Goal: Transaction & Acquisition: Book appointment/travel/reservation

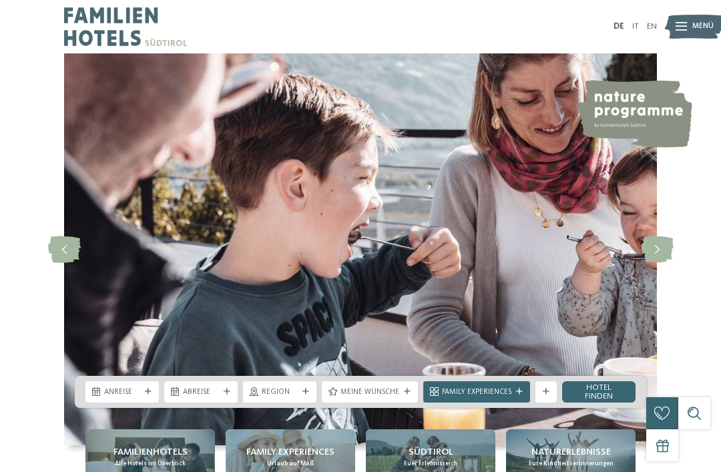
click at [125, 398] on span "Anreise" at bounding box center [122, 392] width 36 height 11
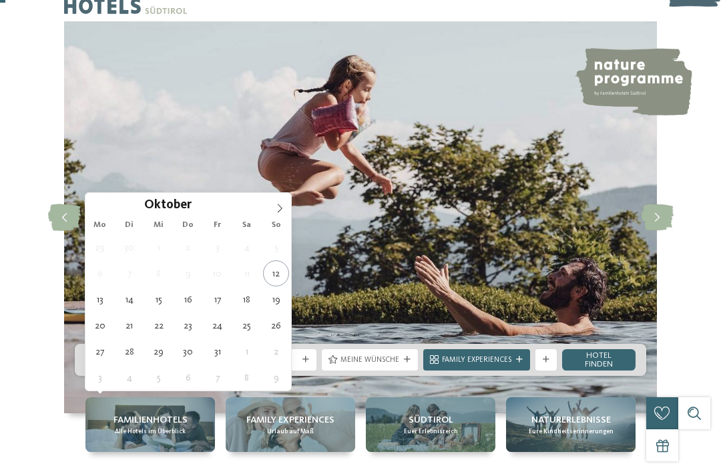
scroll to position [33, 0]
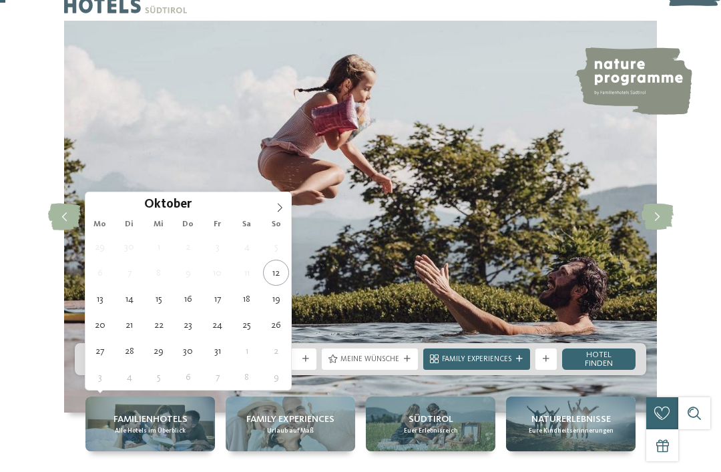
click at [276, 210] on icon at bounding box center [279, 207] width 9 height 9
type div "01.11.2025"
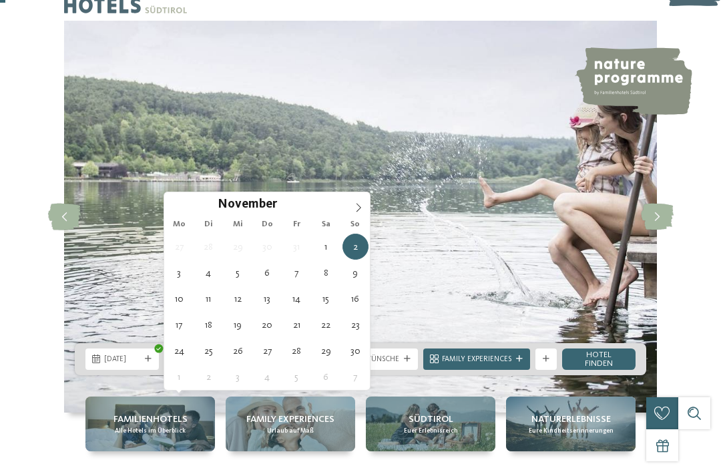
type div "06.11.2025"
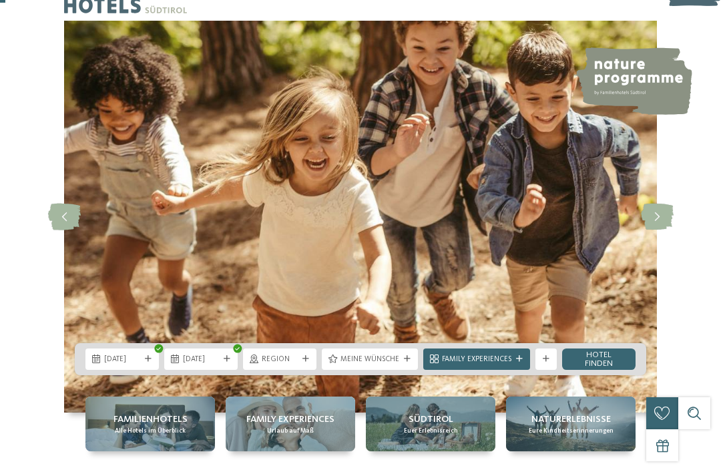
click at [386, 370] on div "Meine Wünsche" at bounding box center [370, 359] width 96 height 21
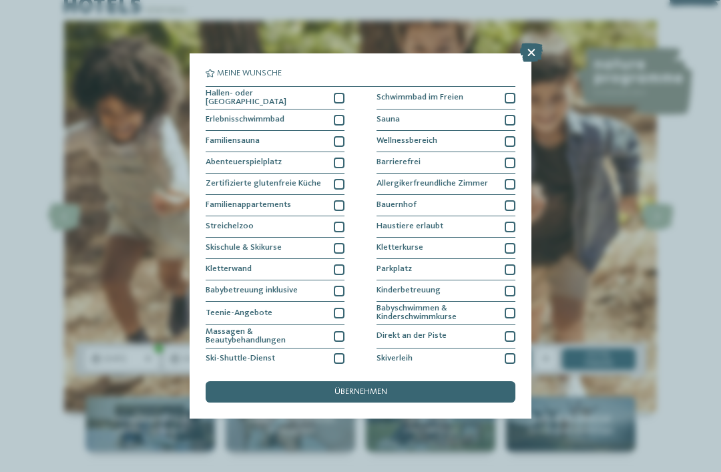
click at [341, 95] on div at bounding box center [339, 98] width 11 height 11
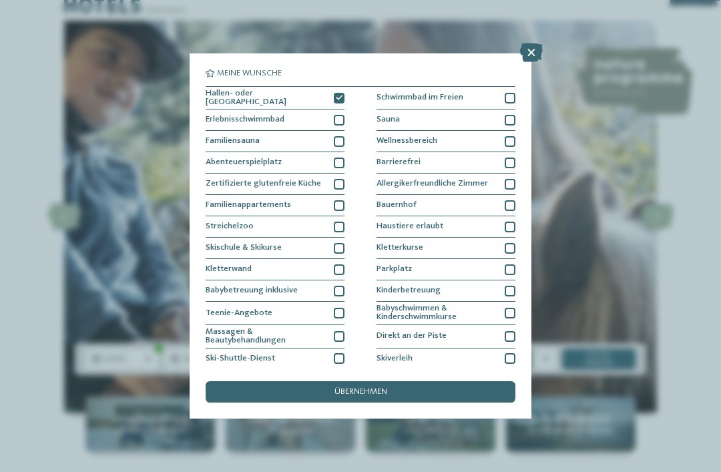
click at [335, 228] on div at bounding box center [339, 227] width 11 height 11
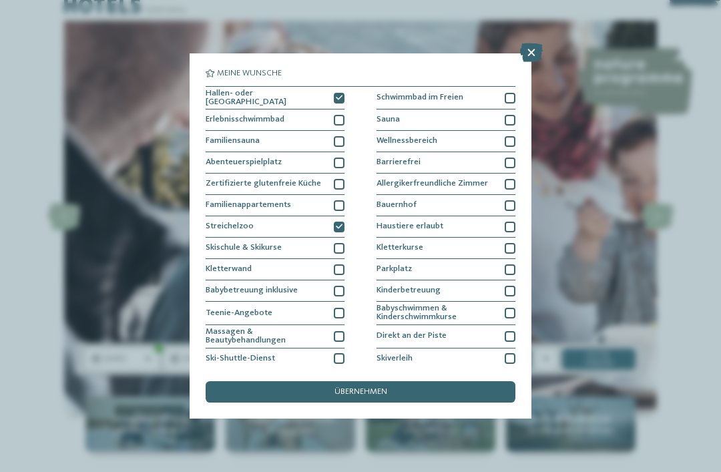
click at [433, 381] on div "übernehmen" at bounding box center [361, 391] width 310 height 21
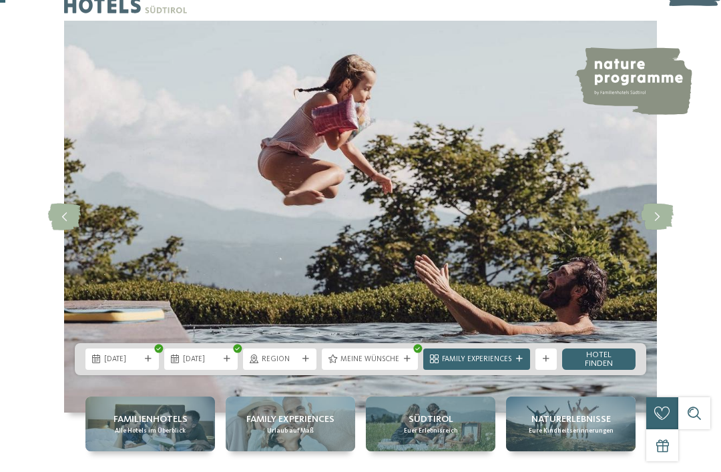
click at [496, 365] on span "Family Experiences" at bounding box center [476, 360] width 69 height 11
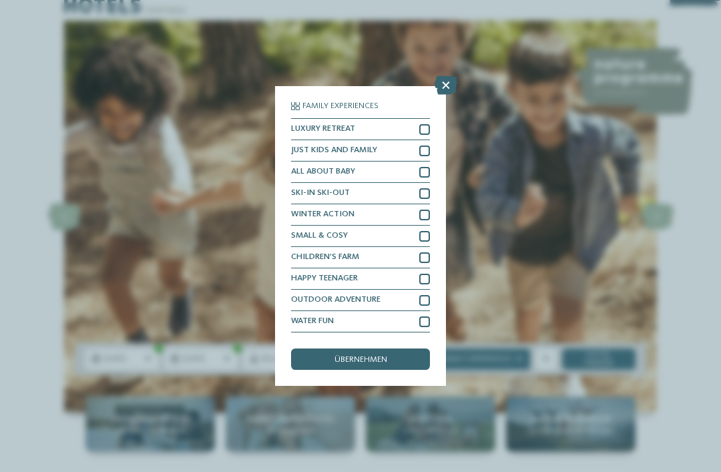
click at [600, 370] on link "Hotel finden" at bounding box center [598, 359] width 73 height 21
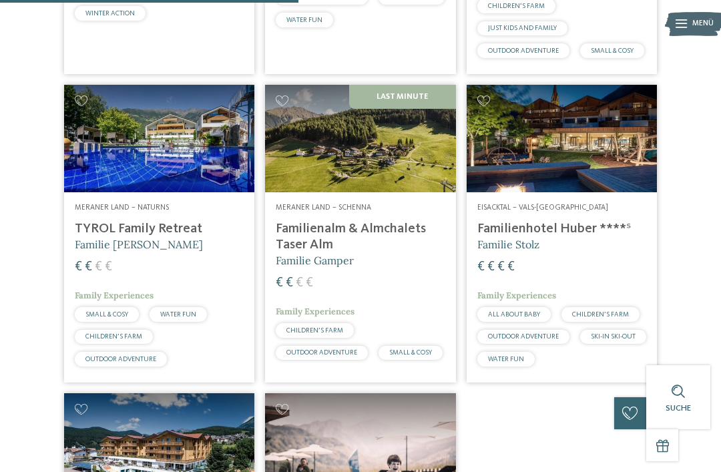
scroll to position [638, 0]
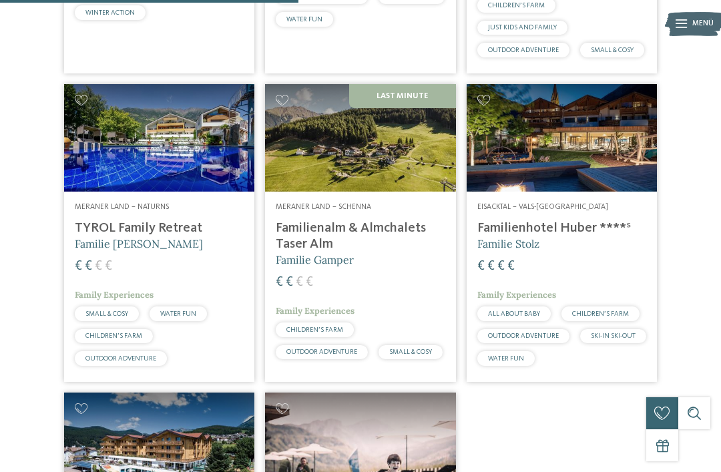
click at [343, 252] on h4 "Familienalm & Almchalets Taser Alm" at bounding box center [360, 236] width 169 height 32
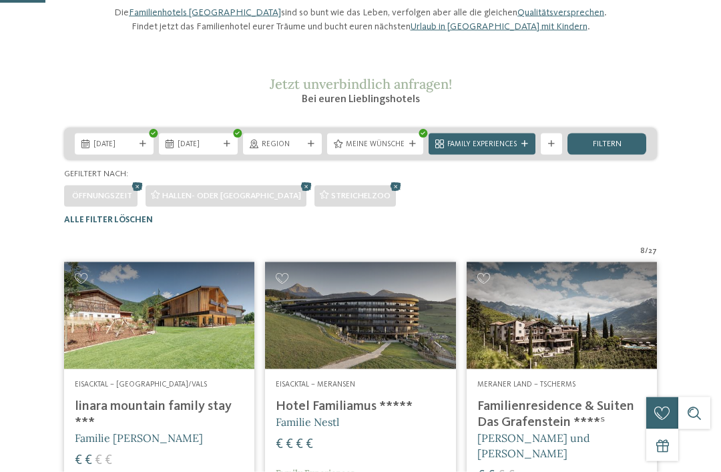
scroll to position [152, 0]
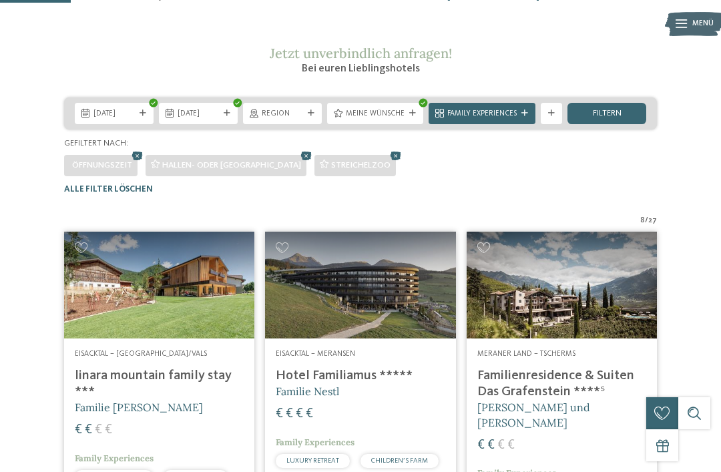
click at [170, 400] on h4 "linara mountain family stay ***" at bounding box center [159, 384] width 169 height 32
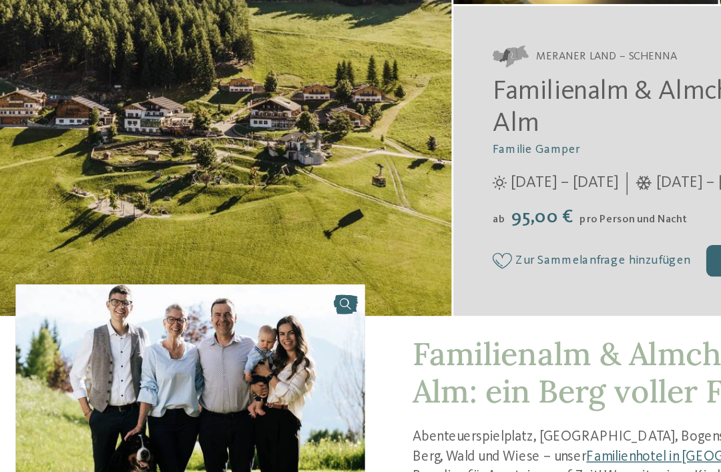
scroll to position [49, 0]
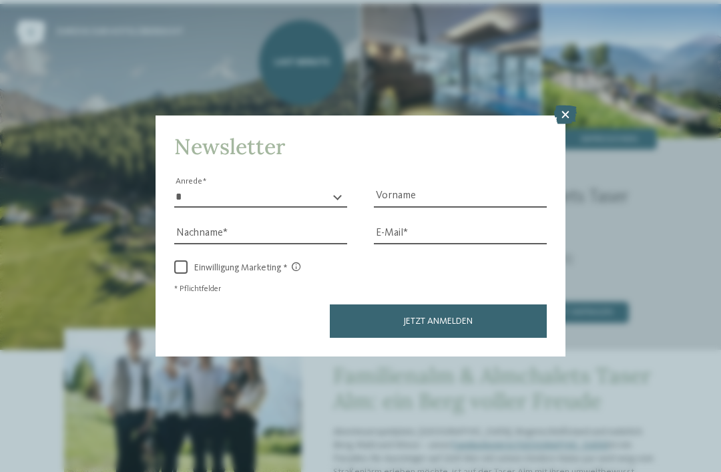
click at [556, 116] on div "Newsletter * **** **** ******* ****** Anrede Vorname Nachname E-Mail Link Link" at bounding box center [361, 236] width 410 height 241
click at [550, 116] on div "Newsletter * **** **** ******* ****** Anrede Vorname Nachname E-Mail Link Link" at bounding box center [361, 236] width 410 height 241
click at [560, 106] on icon at bounding box center [565, 115] width 23 height 19
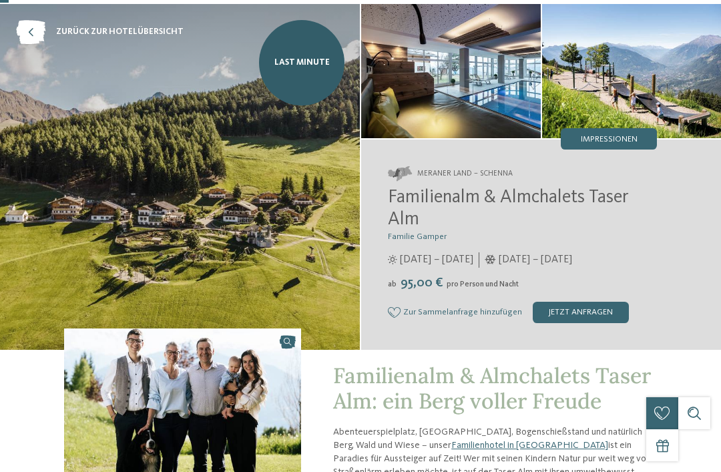
click at [564, 61] on img at bounding box center [632, 71] width 180 height 134
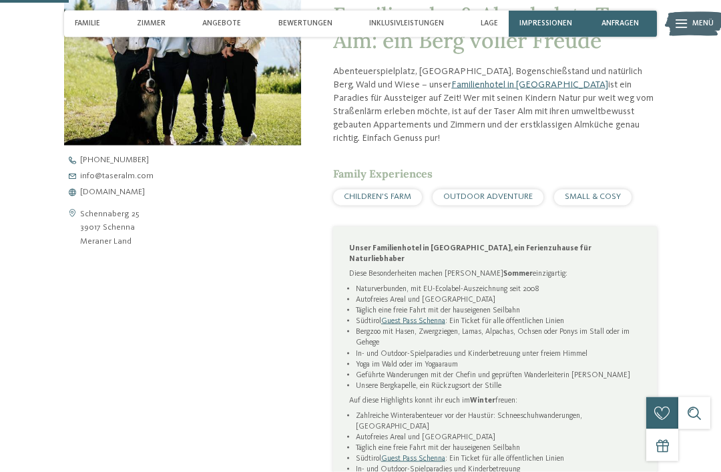
scroll to position [411, 0]
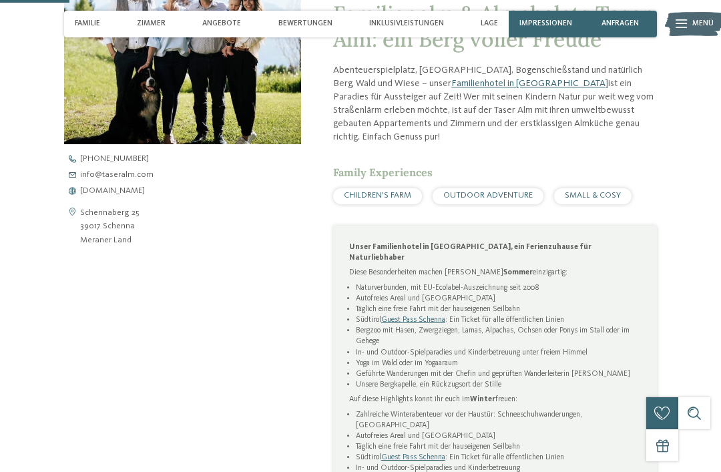
click at [119, 194] on span "www.taseralm.com" at bounding box center [112, 191] width 65 height 9
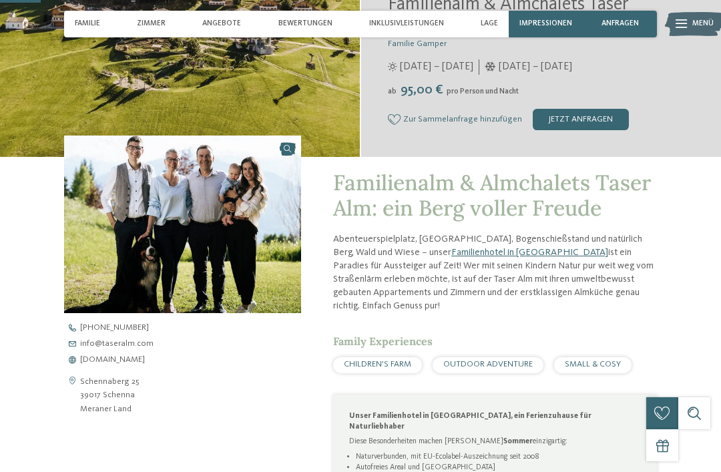
scroll to position [238, 0]
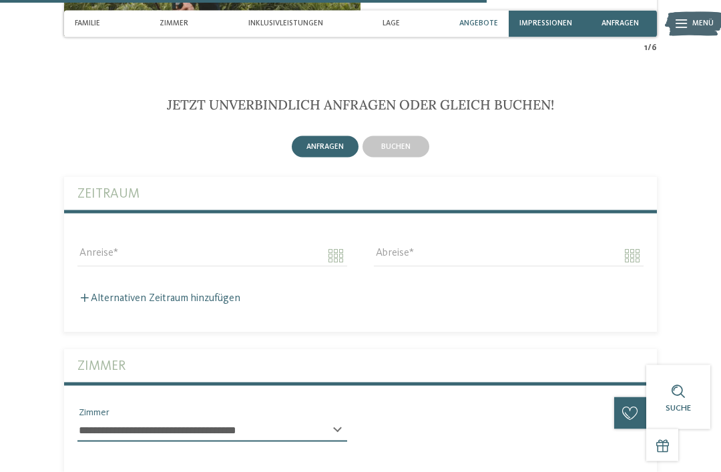
scroll to position [2346, 0]
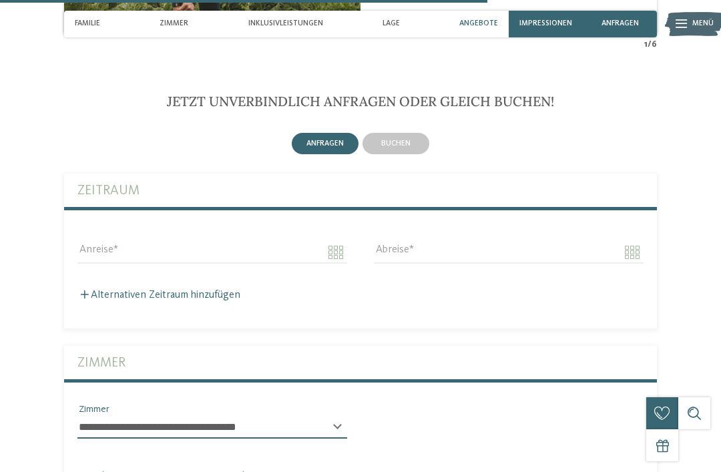
click at [383, 133] on div "buchen" at bounding box center [396, 143] width 67 height 21
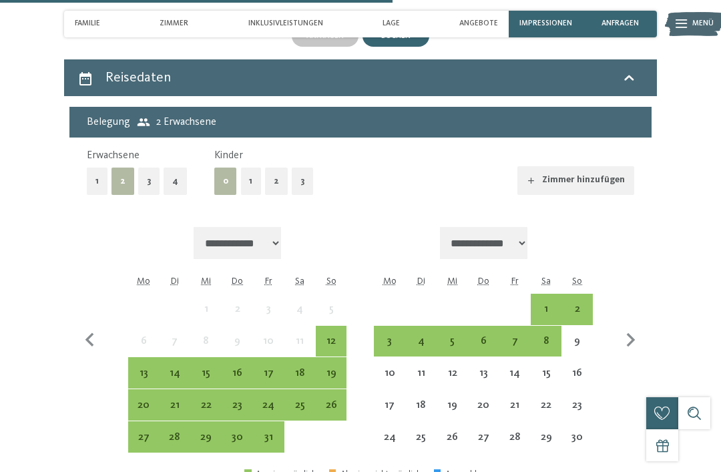
scroll to position [2484, 0]
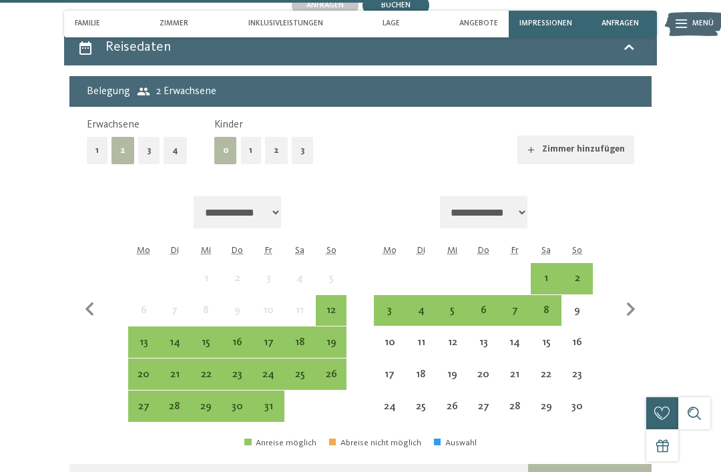
click at [544, 273] on div "1" at bounding box center [546, 287] width 29 height 29
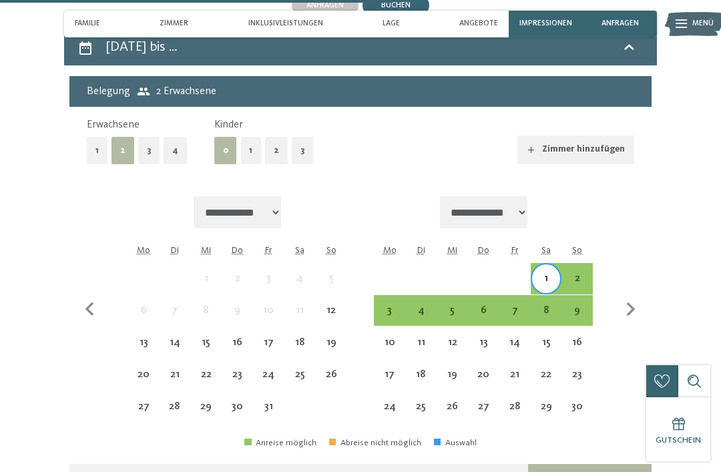
click at [482, 305] on div "6" at bounding box center [483, 319] width 29 height 29
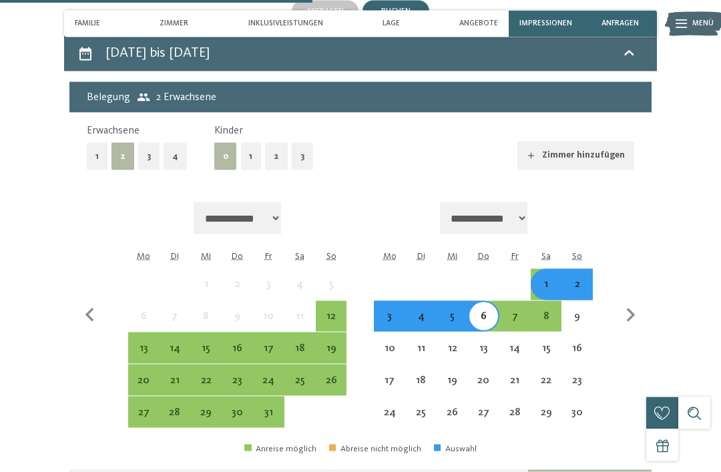
scroll to position [2479, 0]
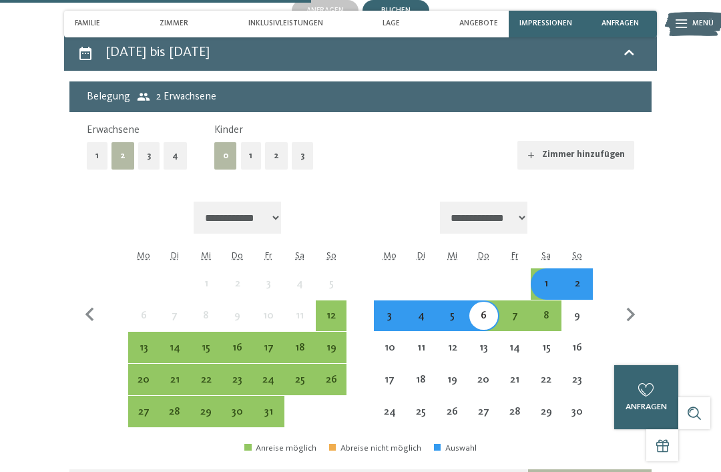
click at [296, 142] on button "3" at bounding box center [302, 155] width 21 height 27
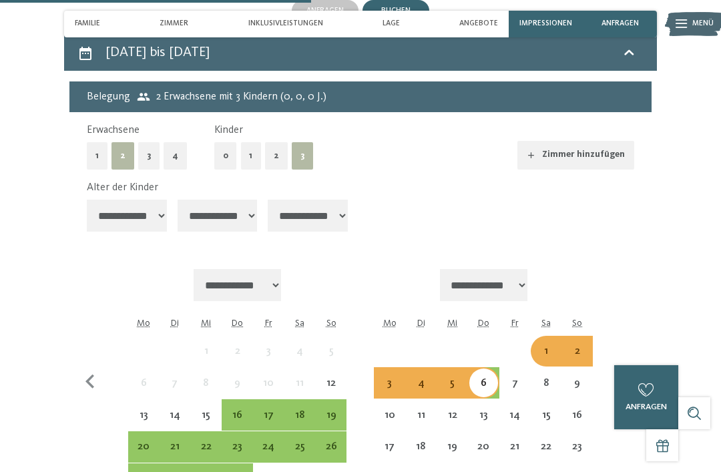
click at [149, 200] on select "**********" at bounding box center [127, 216] width 80 height 32
select select "*"
click at [220, 200] on select "**********" at bounding box center [218, 216] width 80 height 32
select select "**"
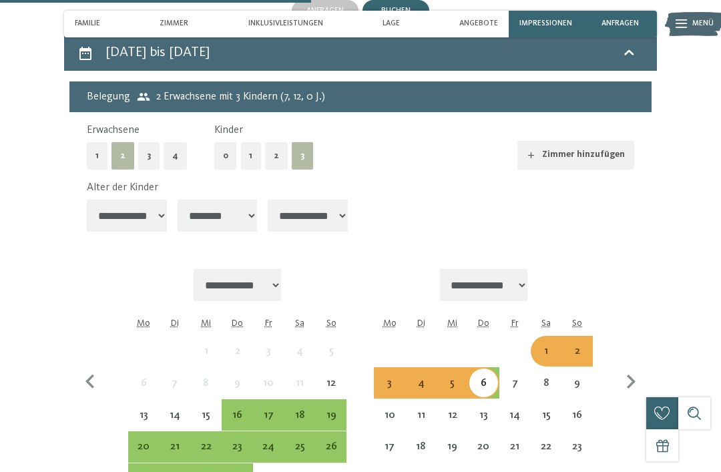
click at [298, 200] on select "**********" at bounding box center [308, 216] width 80 height 32
click at [302, 180] on div "Alter der Kinder" at bounding box center [355, 187] width 537 height 15
click at [301, 180] on div "Alter der Kinder" at bounding box center [355, 187] width 537 height 15
click at [296, 200] on select "**********" at bounding box center [308, 216] width 80 height 32
select select "*"
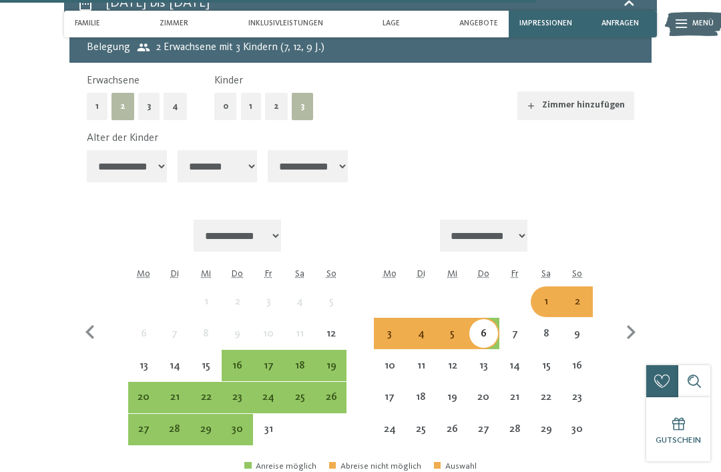
scroll to position [2530, 0]
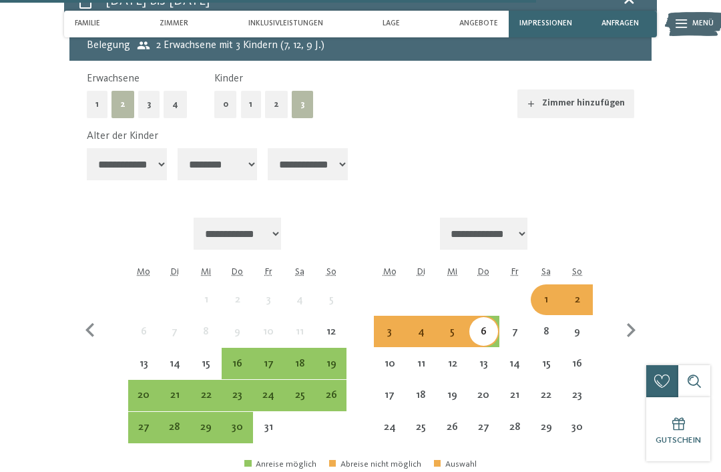
click at [547, 294] on div "1" at bounding box center [546, 308] width 29 height 29
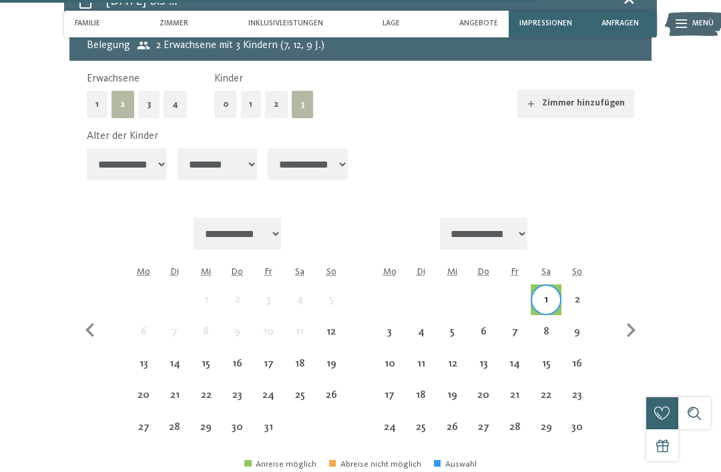
click at [485, 327] on div "6" at bounding box center [483, 341] width 29 height 29
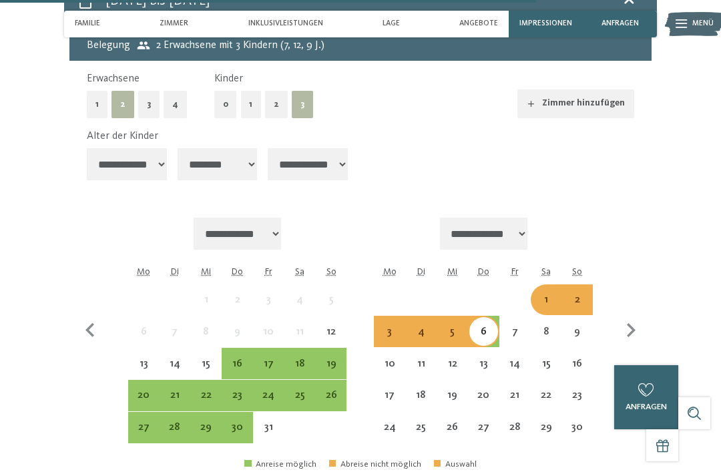
click at [524, 327] on div "7" at bounding box center [515, 341] width 29 height 29
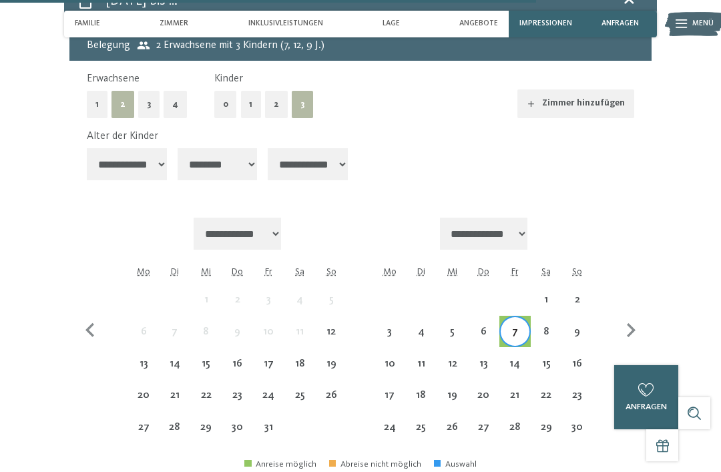
click at [545, 294] on div "1" at bounding box center [546, 308] width 29 height 29
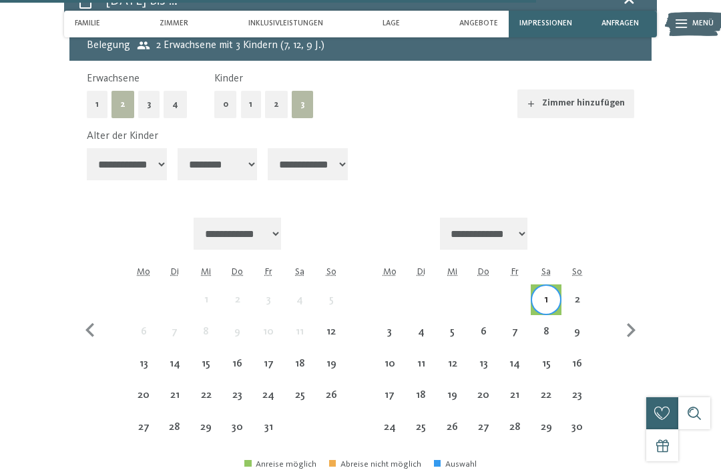
click at [516, 327] on div "7" at bounding box center [515, 341] width 29 height 29
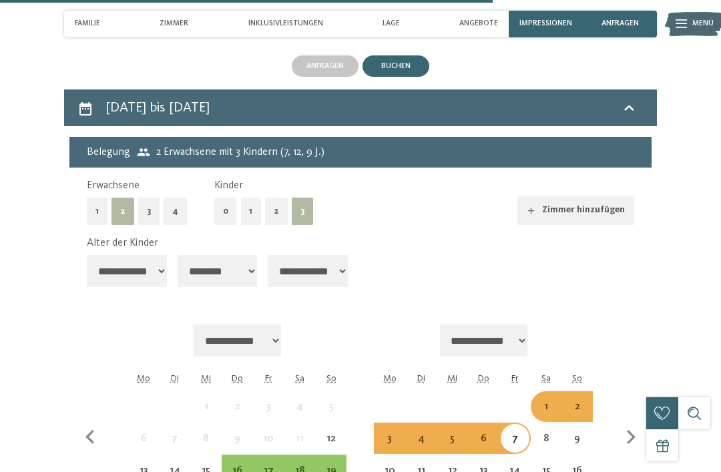
scroll to position [2422, 0]
